Goal: Check status: Check status

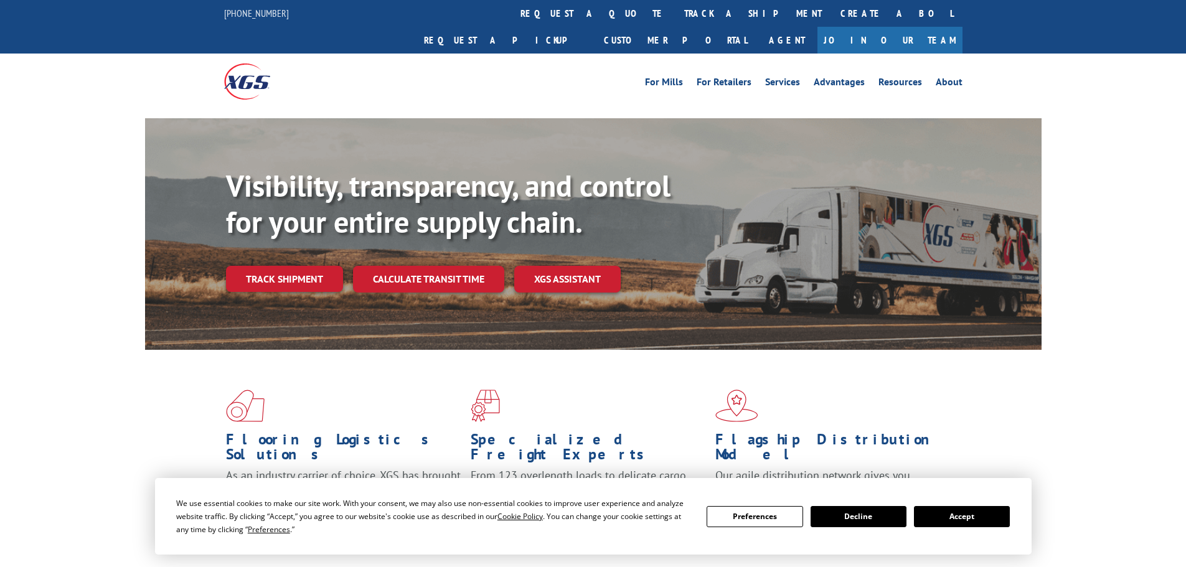
click at [960, 520] on button "Accept" at bounding box center [962, 516] width 96 height 21
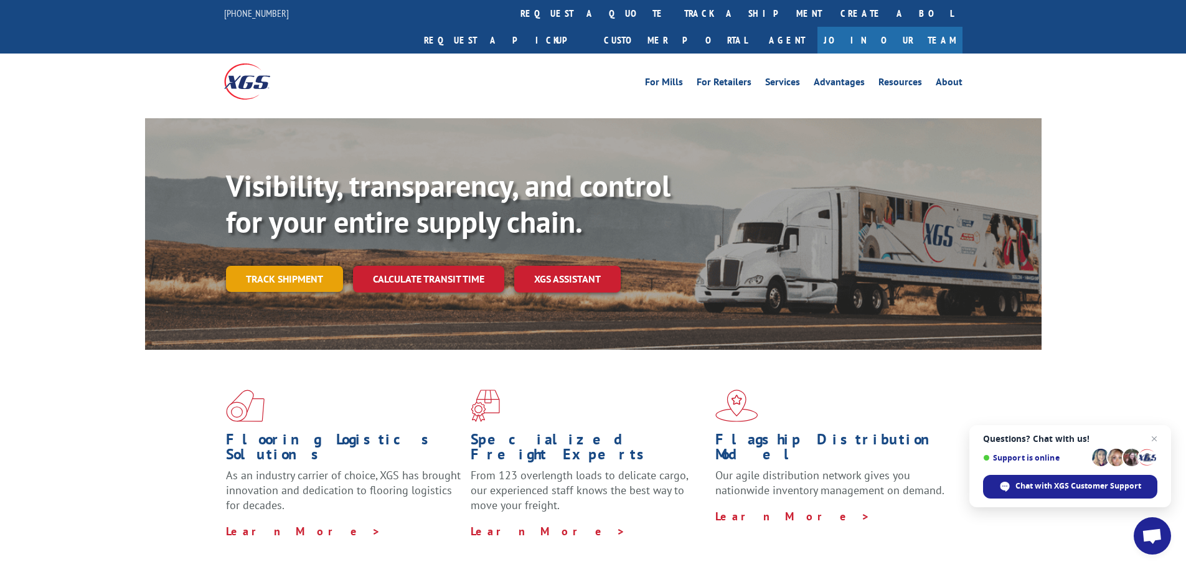
click at [295, 266] on link "Track shipment" at bounding box center [284, 279] width 117 height 26
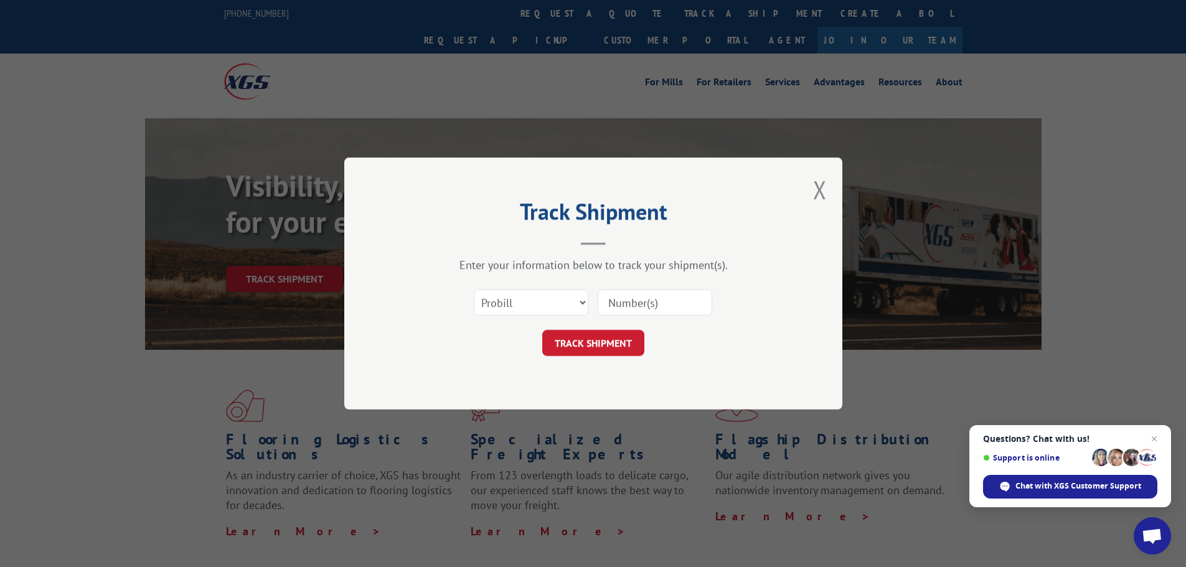
click at [632, 298] on input at bounding box center [655, 302] width 115 height 26
drag, startPoint x: 632, startPoint y: 298, endPoint x: 659, endPoint y: 286, distance: 29.3
drag, startPoint x: 659, startPoint y: 286, endPoint x: 617, endPoint y: 298, distance: 43.4
click at [617, 298] on input at bounding box center [655, 302] width 115 height 26
click at [600, 355] on button "TRACK SHIPMENT" at bounding box center [593, 343] width 102 height 26
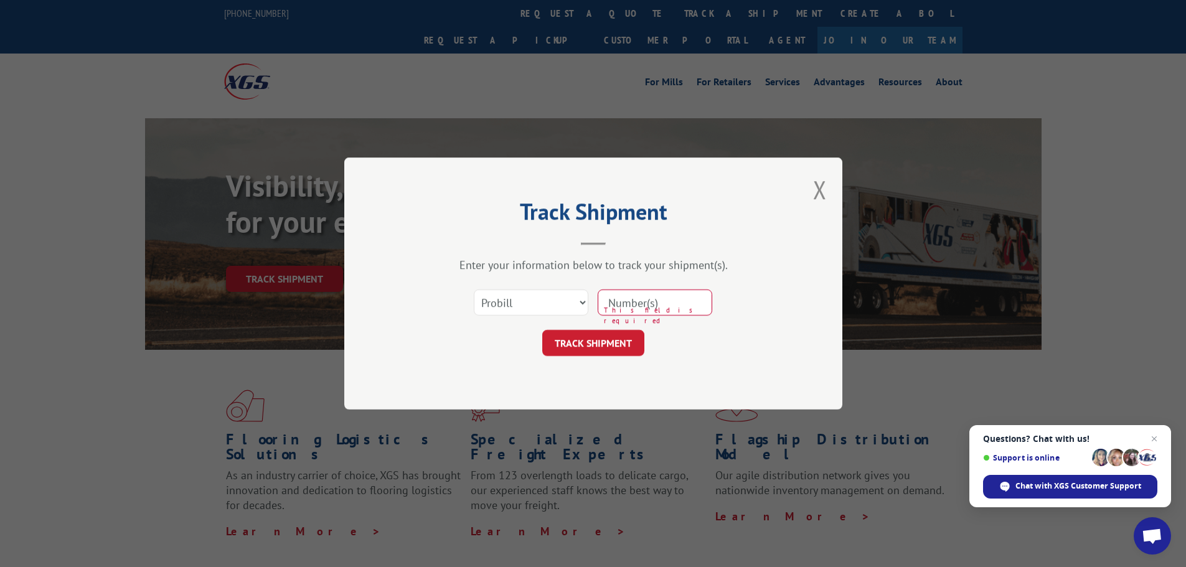
paste input "17228971"
type input "17228971"
click at [613, 349] on button "TRACK SHIPMENT" at bounding box center [593, 343] width 102 height 26
